Goal: Task Accomplishment & Management: Use online tool/utility

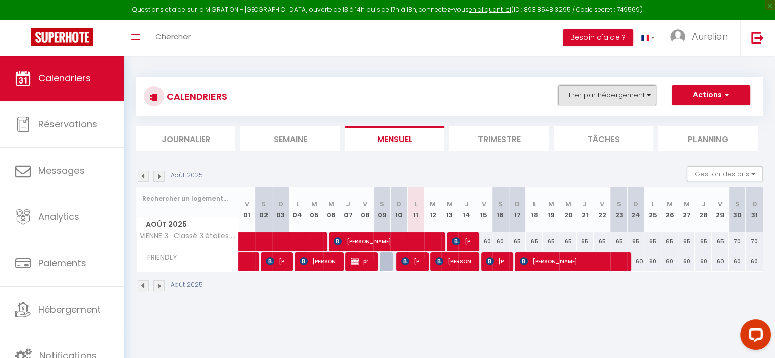
click at [578, 91] on button "Filtrer par hébergement" at bounding box center [607, 95] width 98 height 20
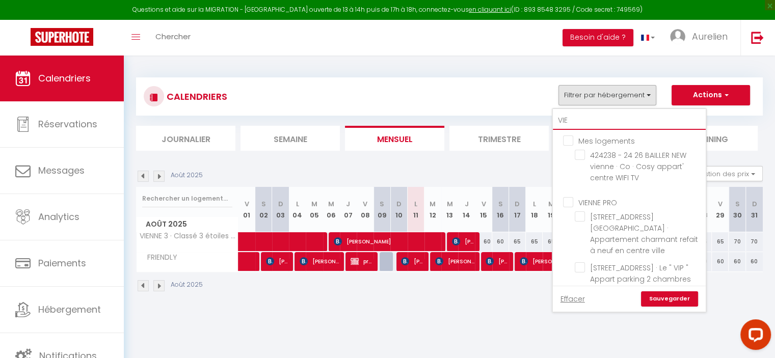
click at [576, 126] on input "VIE" at bounding box center [629, 121] width 153 height 18
type input "VI"
checkbox input "false"
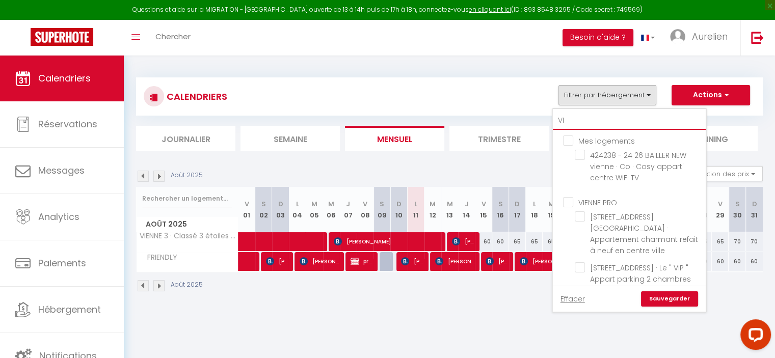
checkbox input "false"
type input "V"
checkbox input "false"
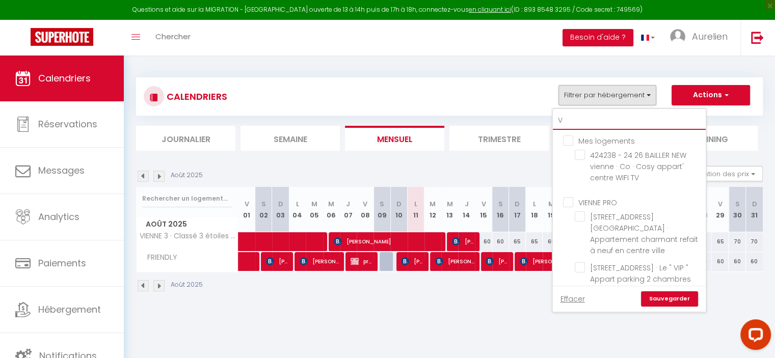
checkbox input "false"
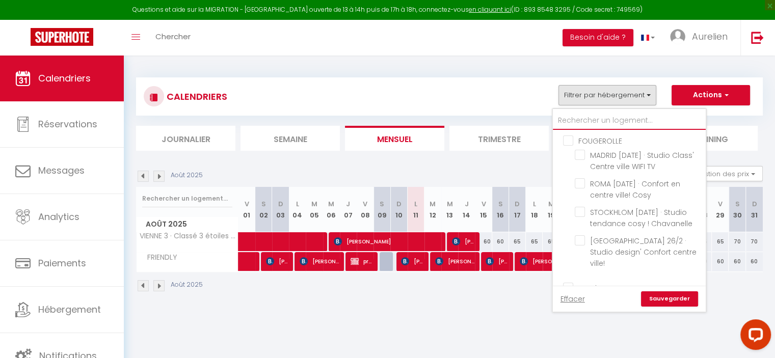
checkbox input "false"
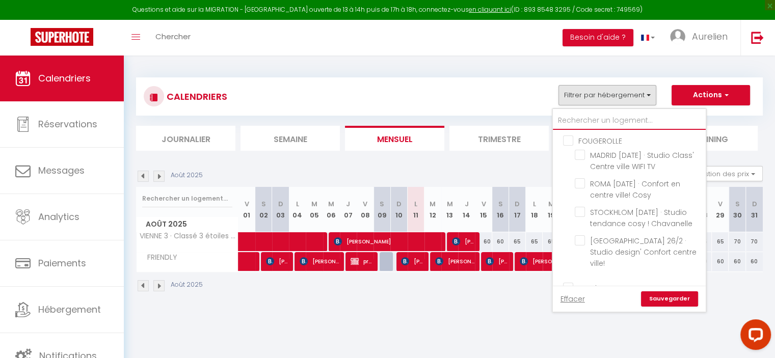
checkbox input "false"
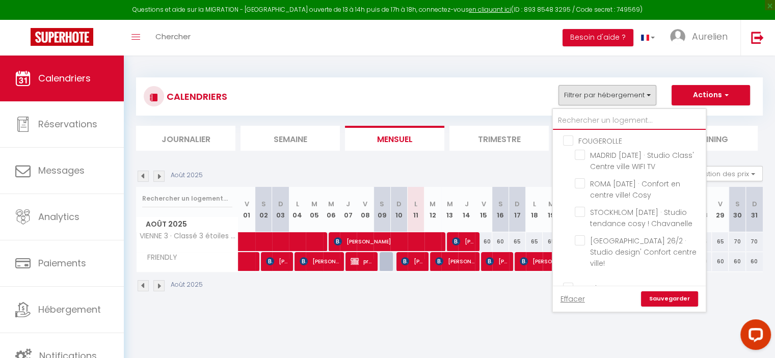
checkbox input "false"
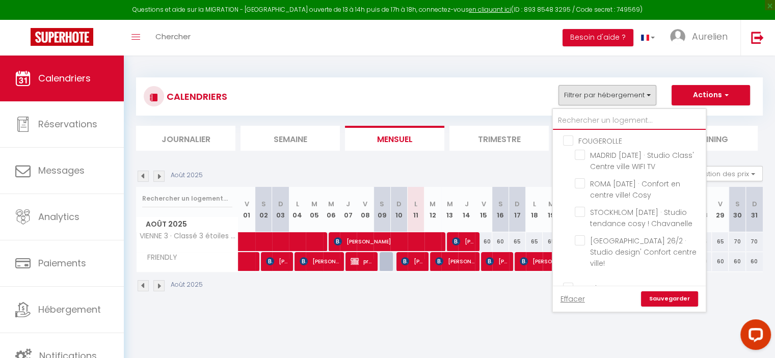
checkbox input "false"
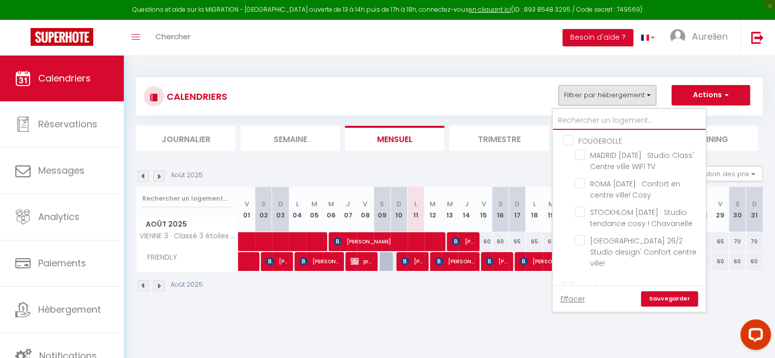
checkbox input "false"
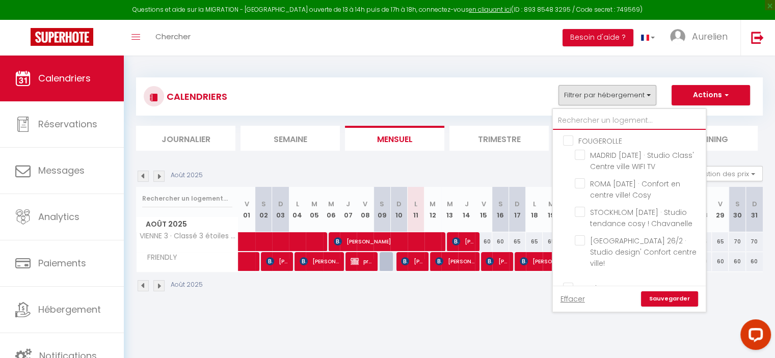
checkbox input "false"
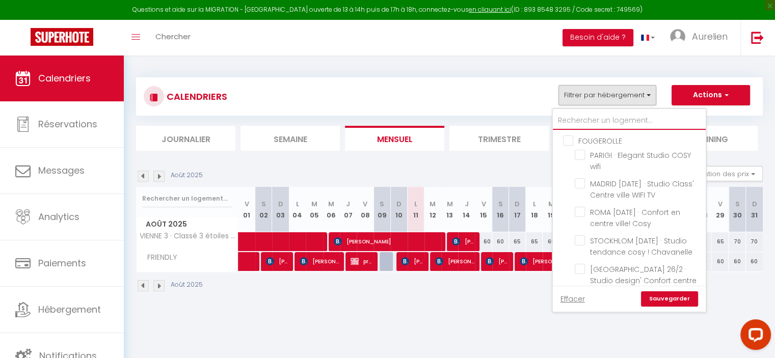
type input "J"
checkbox input "false"
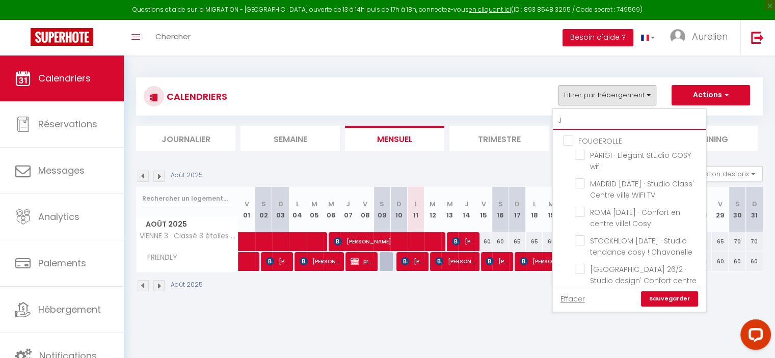
checkbox input "false"
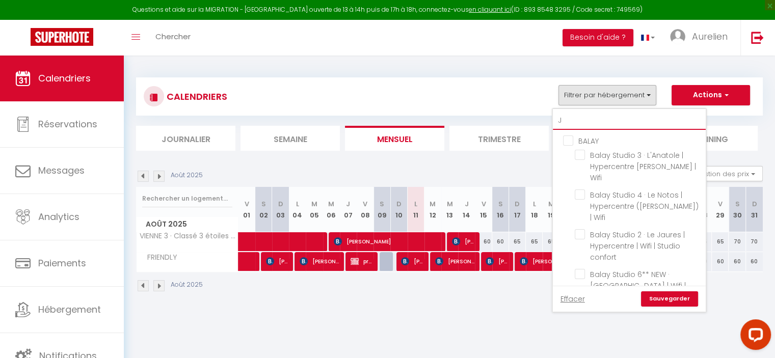
type input "[PERSON_NAME]"
checkbox input "false"
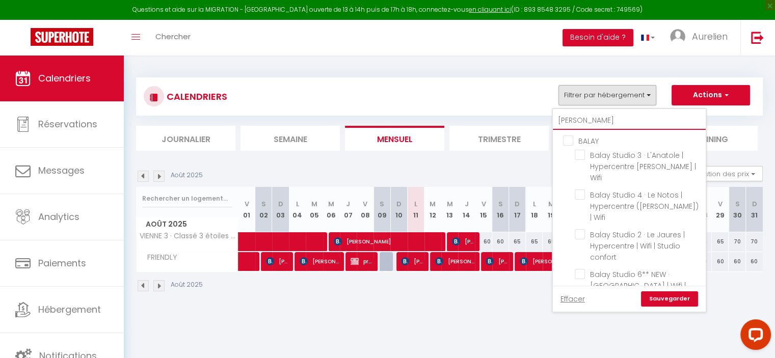
checkbox input "false"
type input "JAV"
checkbox input "false"
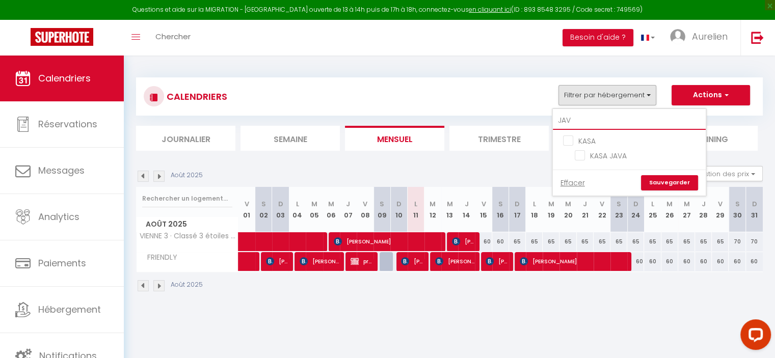
type input "JAVA"
checkbox input "false"
type input "JAVA"
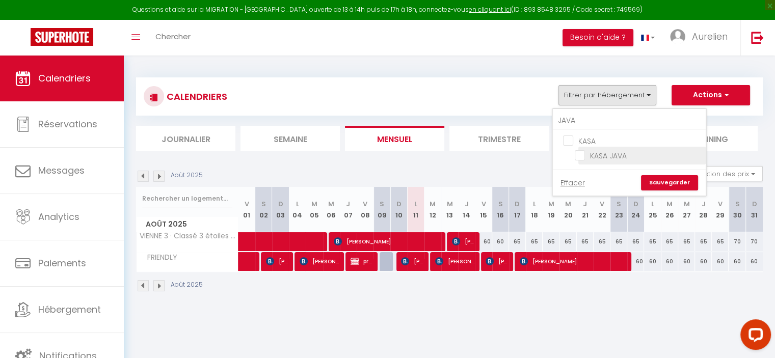
click at [598, 155] on input "KASA JAVA" at bounding box center [637, 155] width 127 height 10
checkbox input "true"
click at [664, 179] on link "Sauvegarder" at bounding box center [669, 182] width 57 height 15
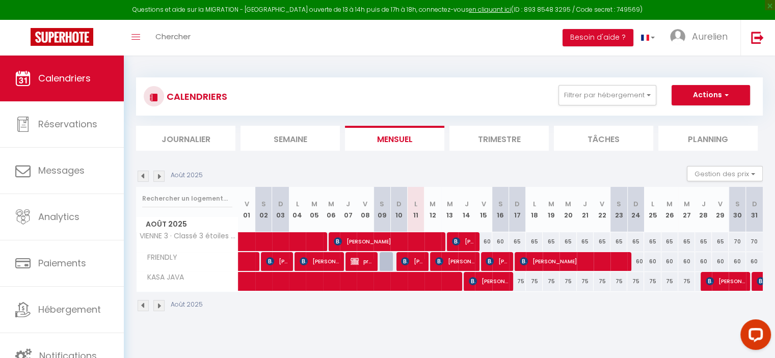
click at [158, 175] on img at bounding box center [158, 176] width 11 height 11
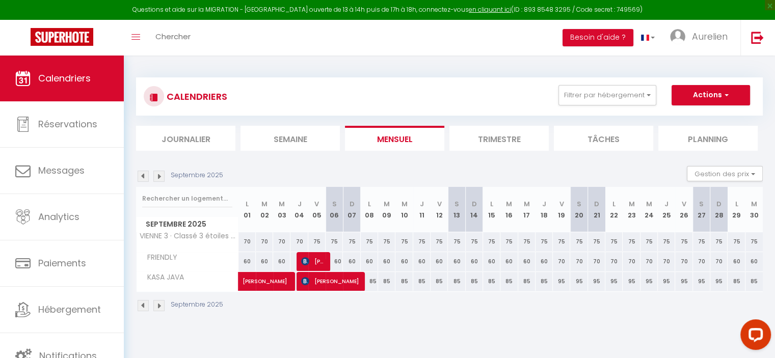
click at [150, 178] on div "Septembre 2025" at bounding box center [181, 176] width 90 height 11
click at [146, 176] on img at bounding box center [143, 176] width 11 height 11
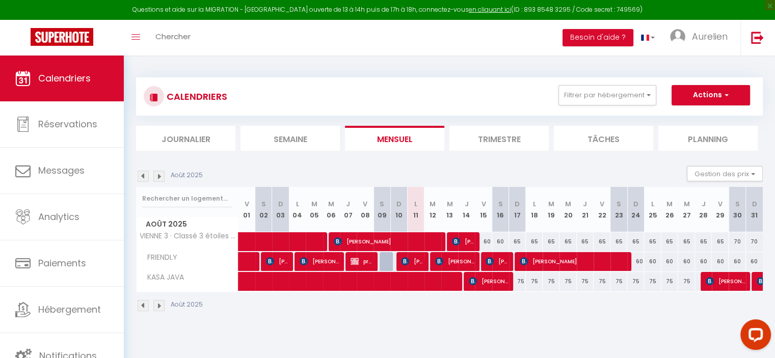
click at [159, 177] on img at bounding box center [158, 176] width 11 height 11
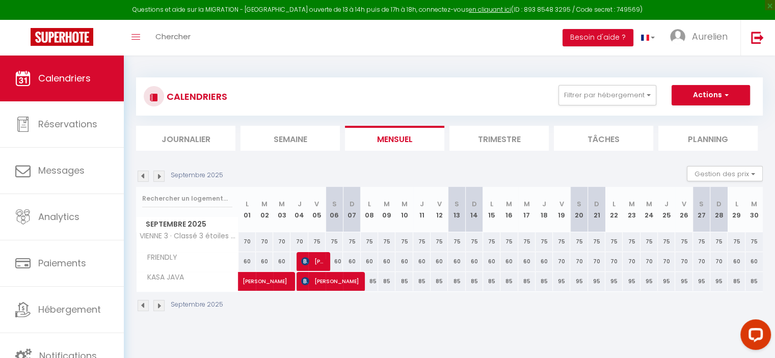
click at [159, 177] on img at bounding box center [158, 176] width 11 height 11
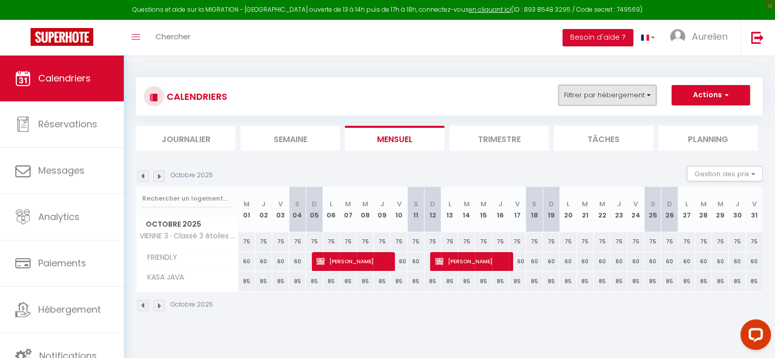
click at [593, 93] on button "Filtrer par hébergement" at bounding box center [607, 95] width 98 height 20
